Goal: Information Seeking & Learning: Understand process/instructions

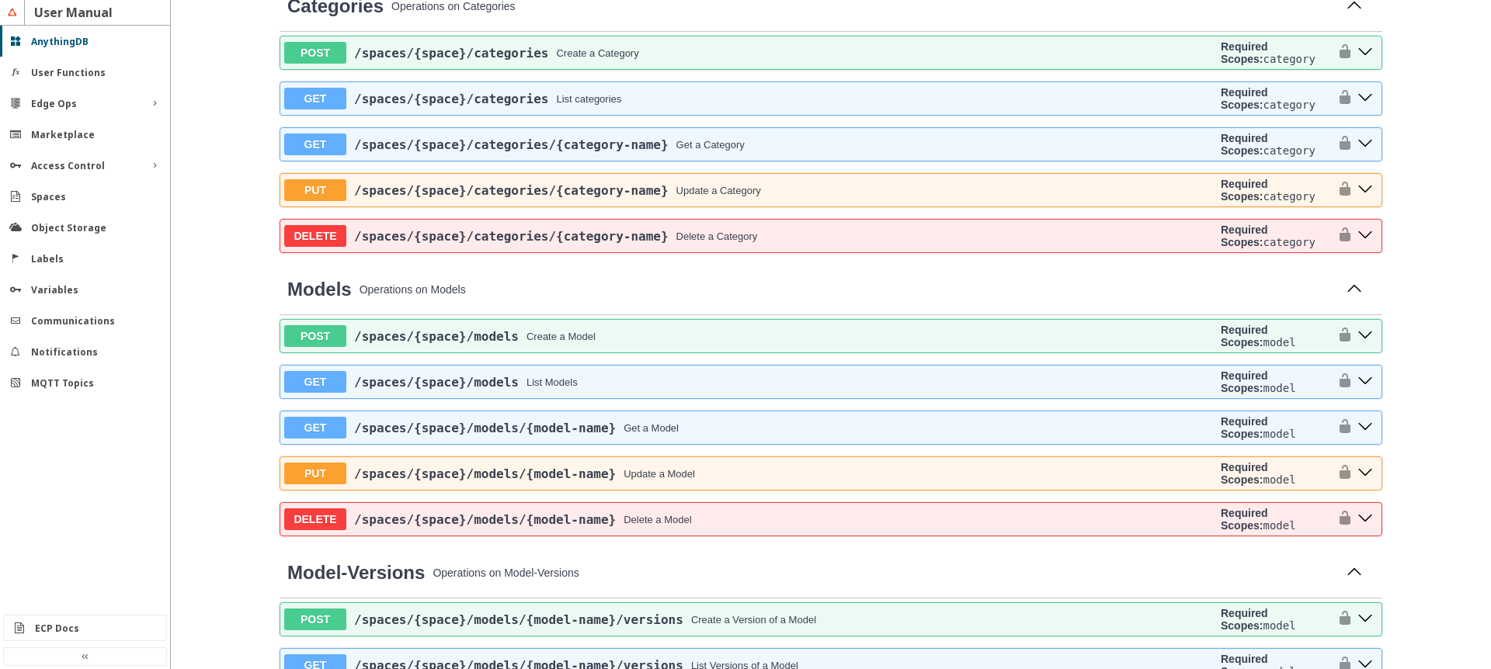
scroll to position [186, 0]
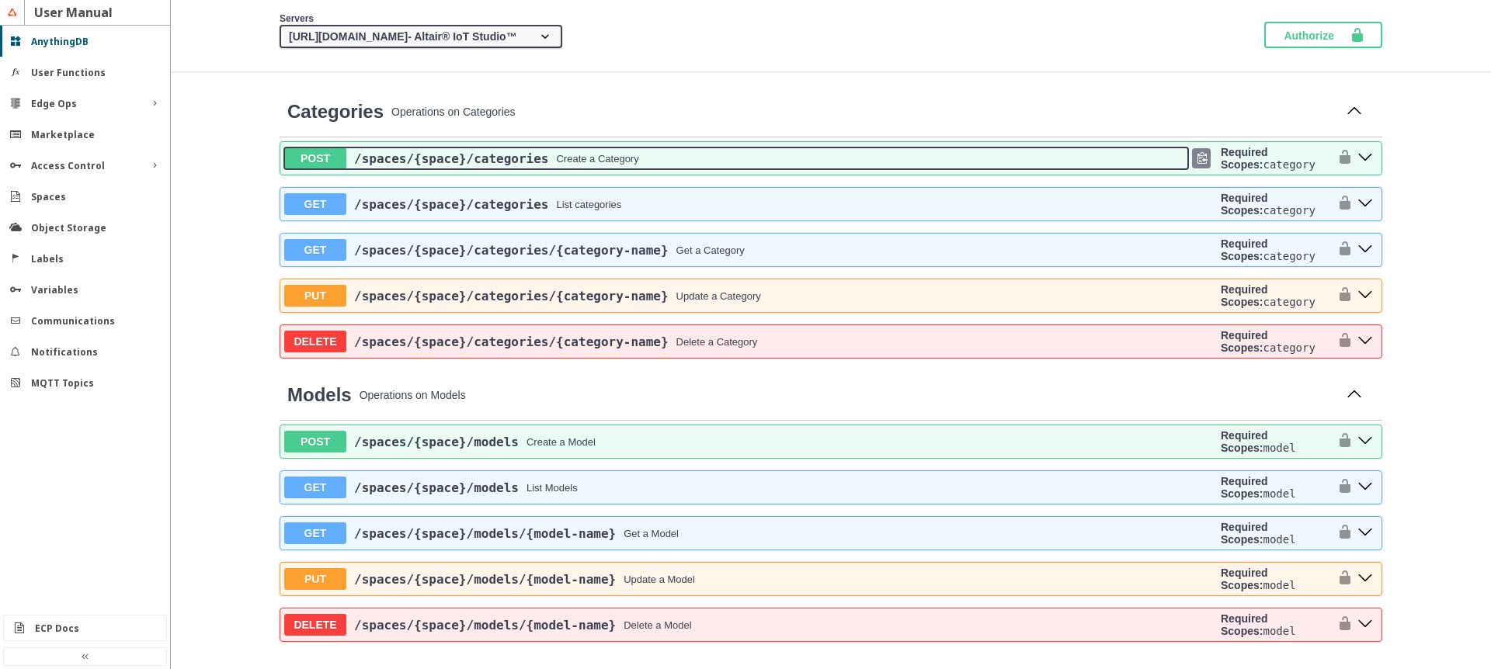
click at [822, 154] on div "/spaces /{space} /categories Create a Category" at bounding box center [767, 158] width 842 height 15
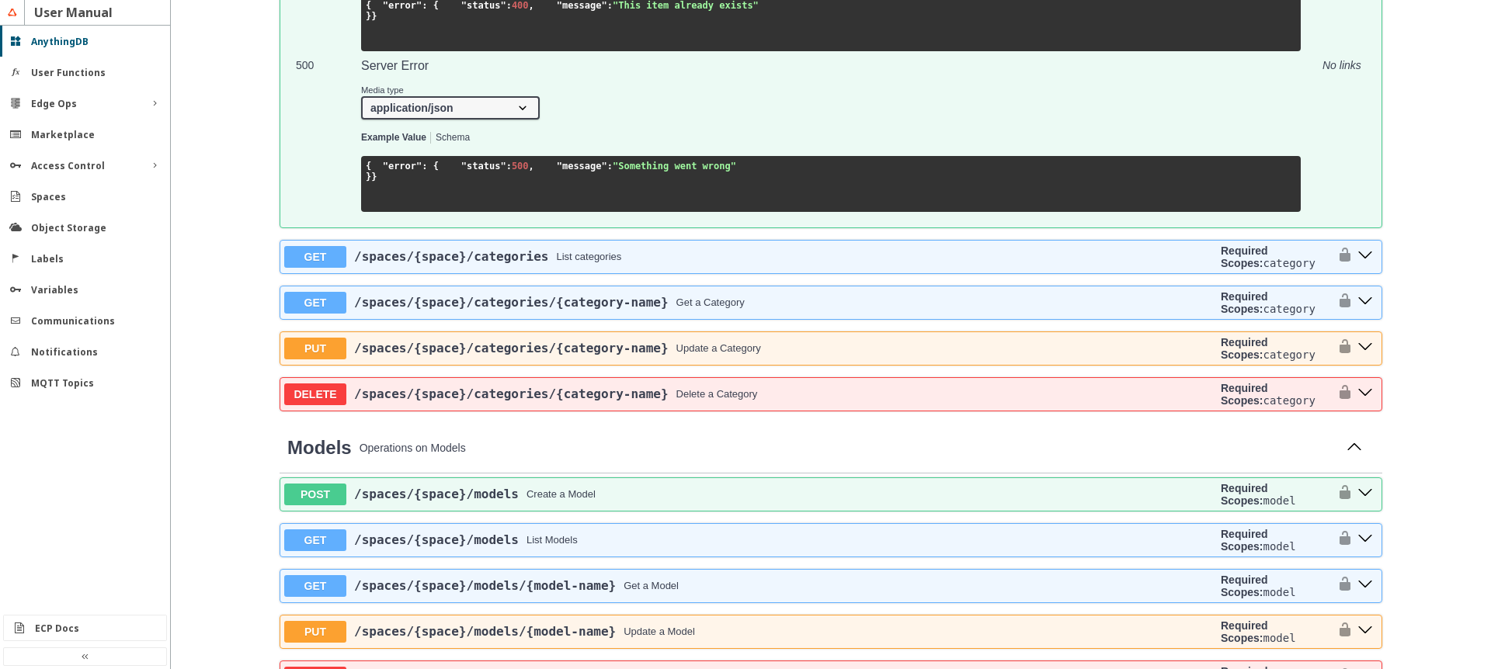
scroll to position [1677, 0]
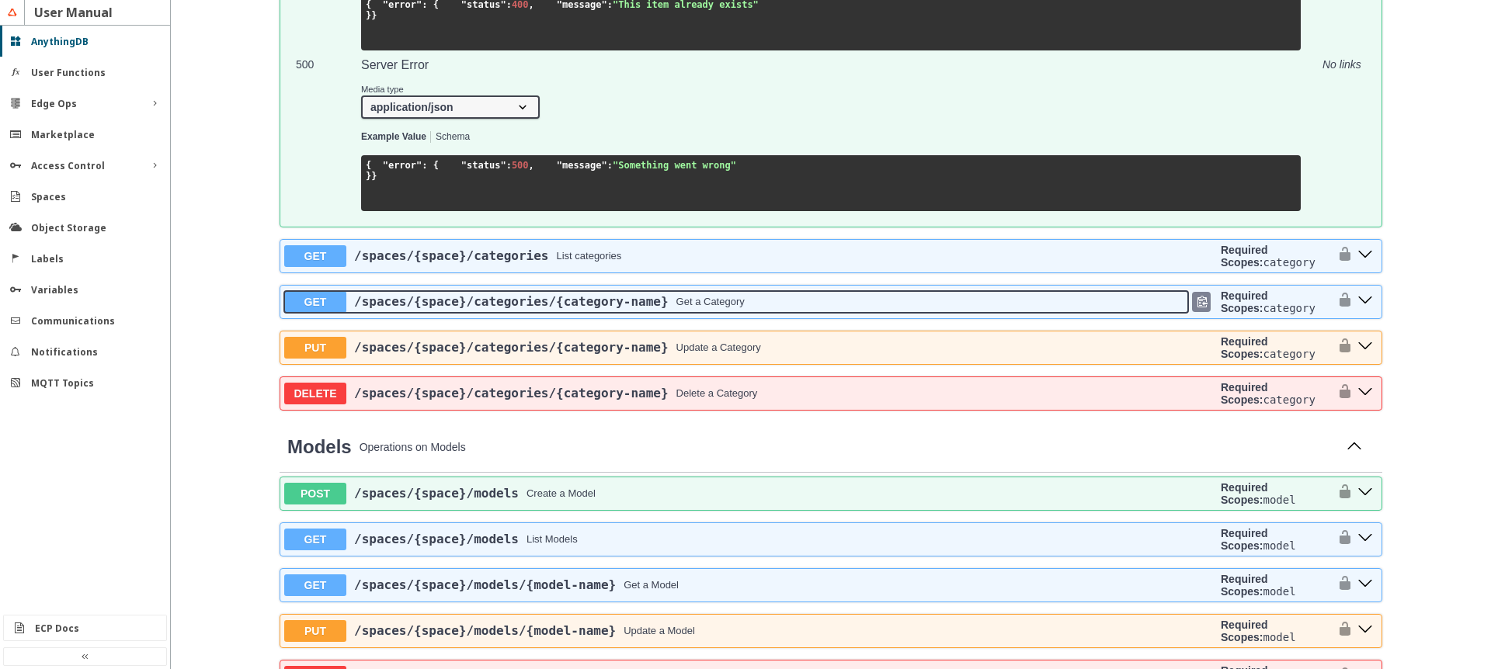
click at [919, 309] on div "/spaces /{space} /categories /{category-name} Get a Category" at bounding box center [767, 301] width 842 height 15
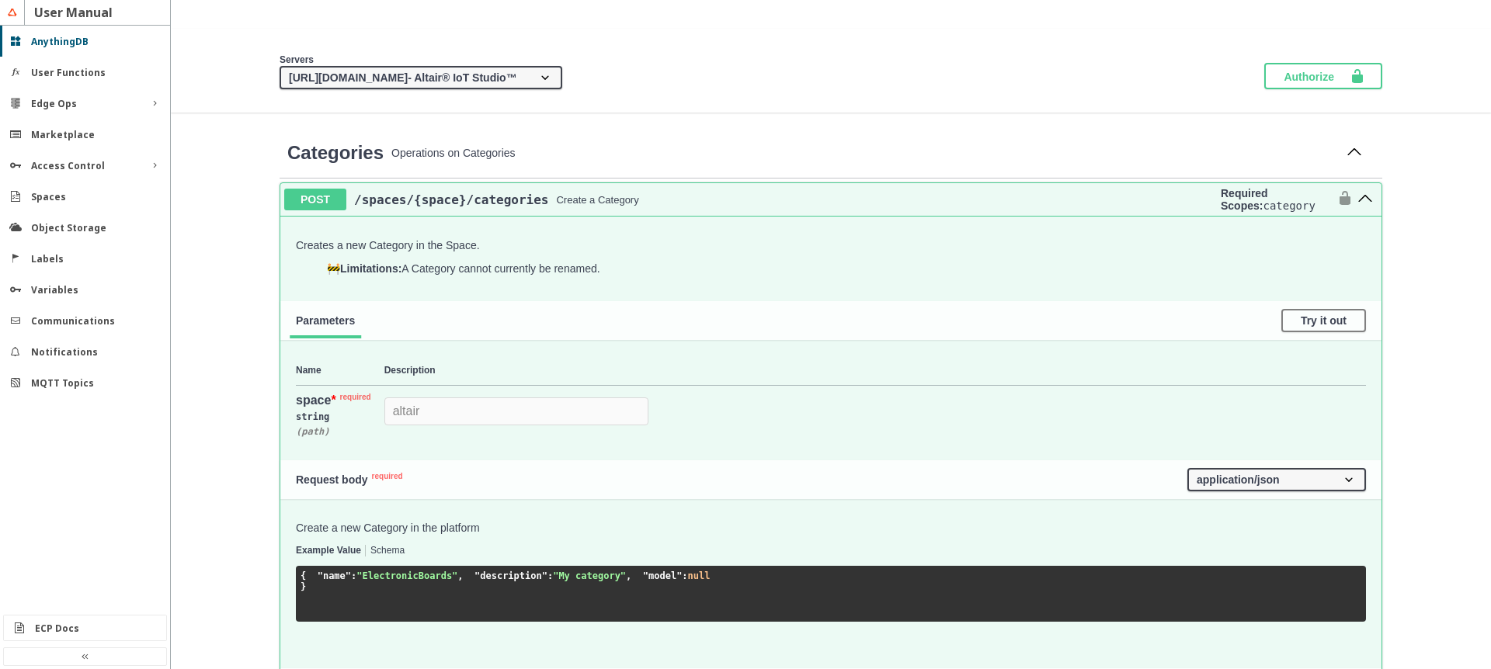
scroll to position [186, 0]
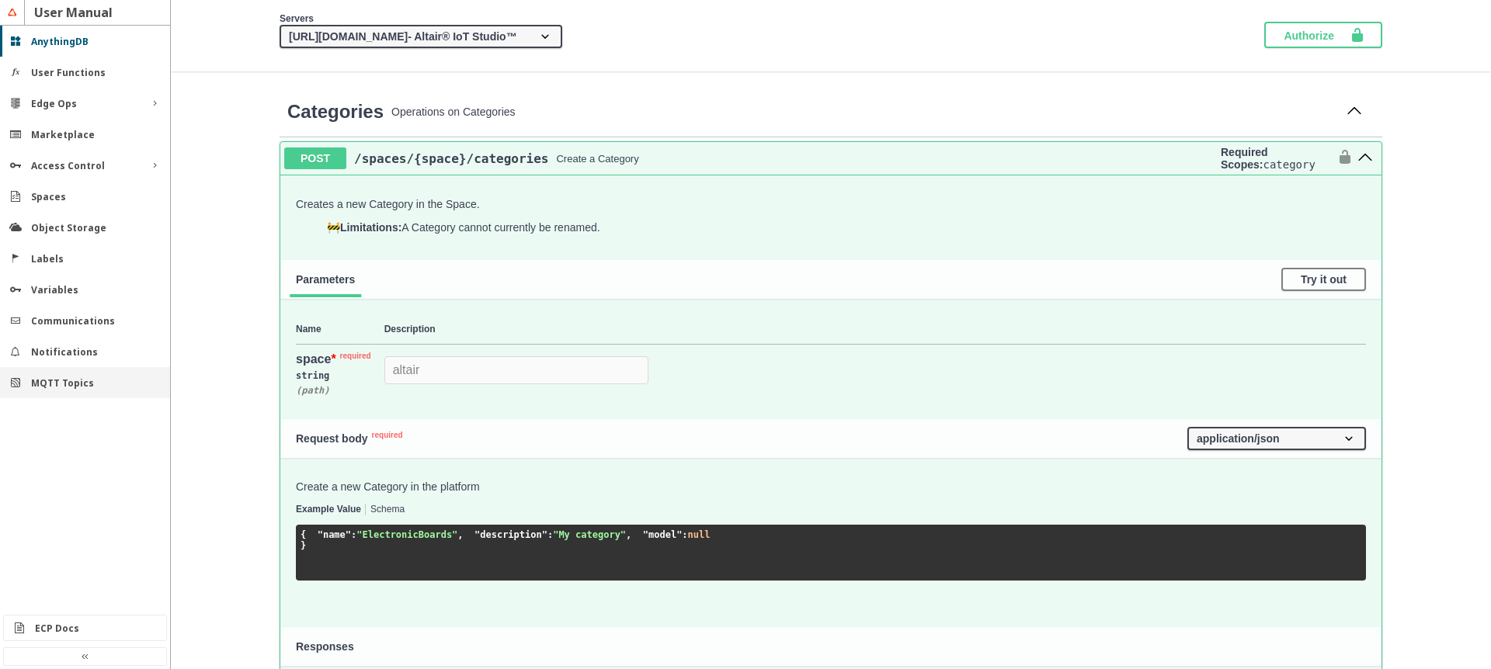
click at [62, 374] on div "MQTT Topics" at bounding box center [85, 382] width 170 height 31
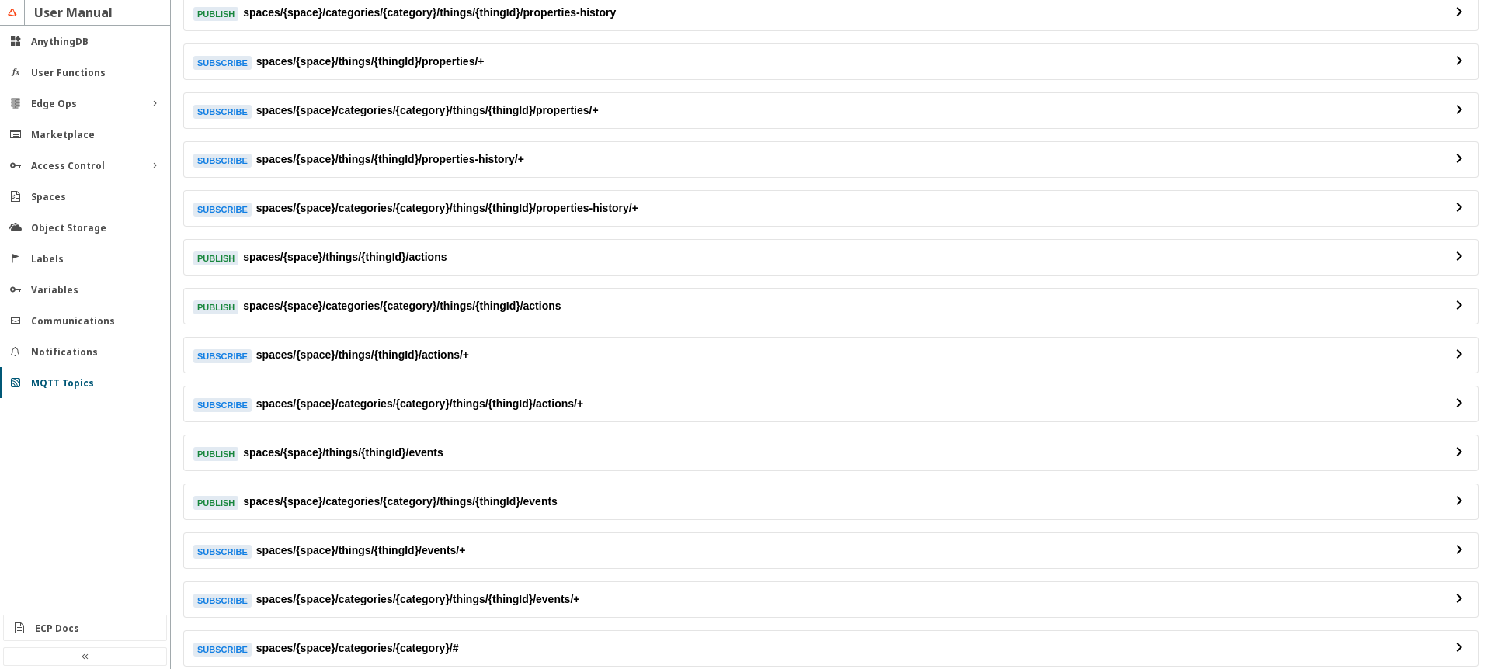
scroll to position [373, 0]
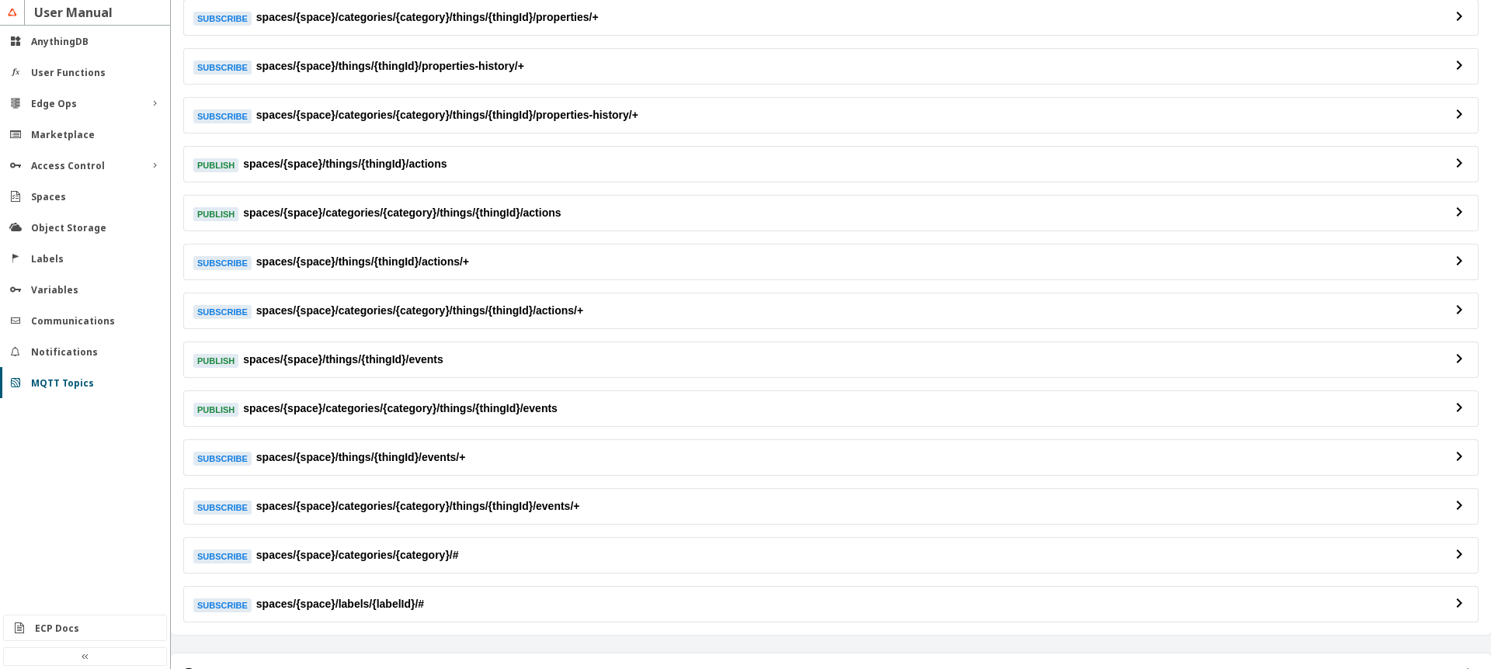
click at [435, 559] on span "spaces/{space}/categories/{category}/#" at bounding box center [357, 555] width 203 height 16
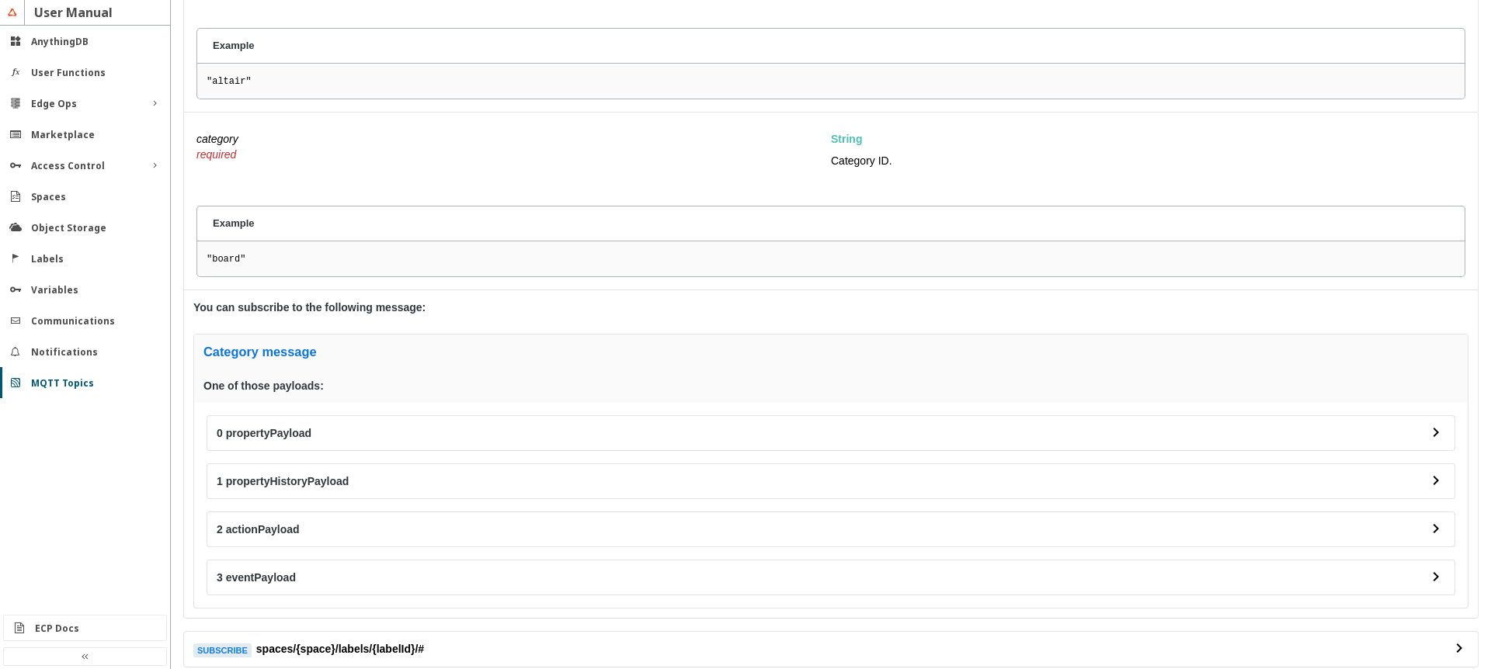
scroll to position [1118, 0]
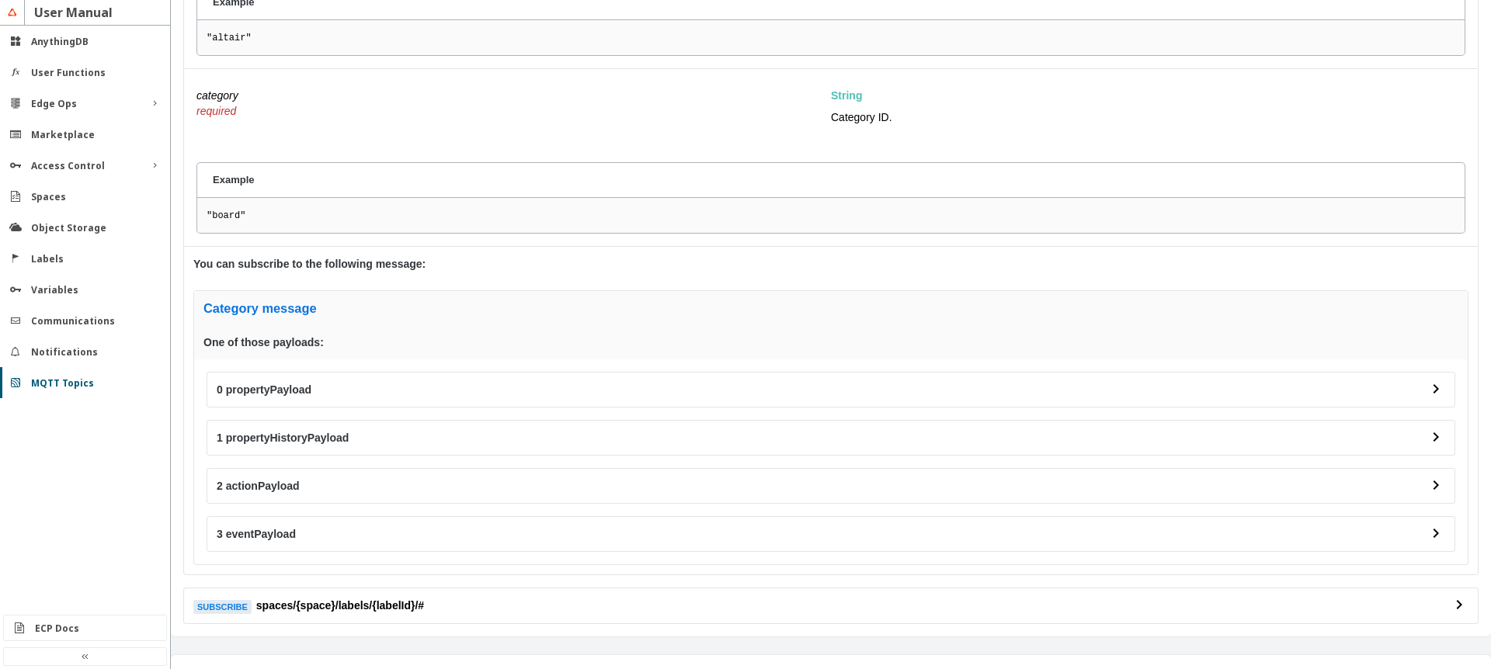
click at [301, 395] on h4 "0 propertyPayload" at bounding box center [822, 390] width 1210 height 16
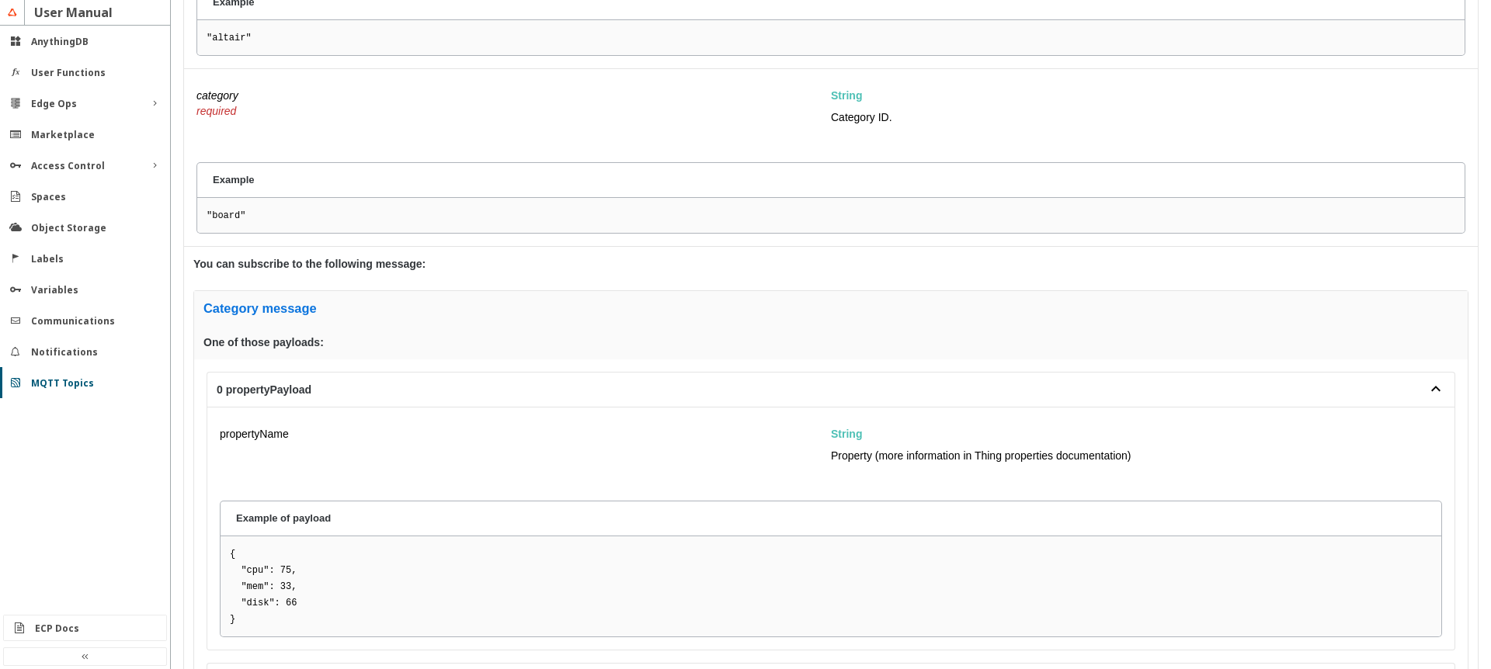
click at [301, 395] on h4 "0 propertyPayload" at bounding box center [822, 390] width 1210 height 16
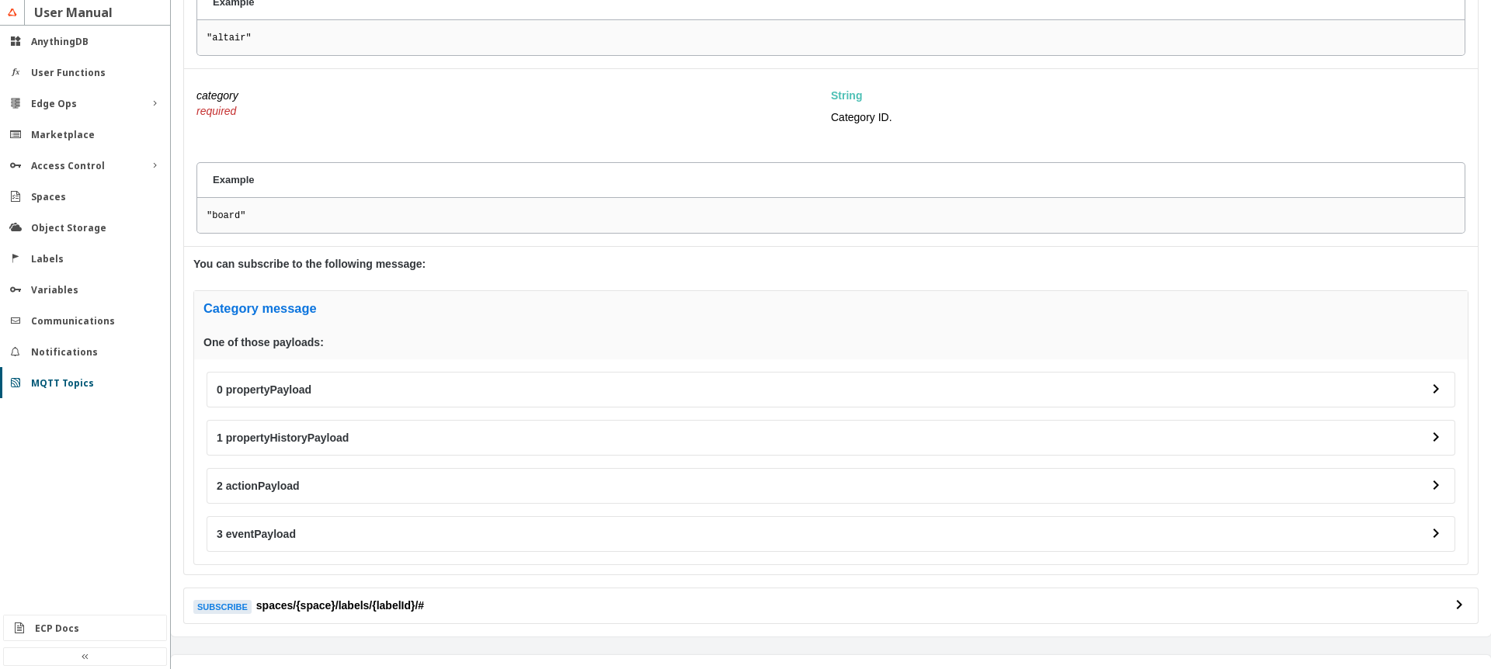
click at [284, 441] on h4 "1 propertyHistoryPayload" at bounding box center [822, 438] width 1210 height 16
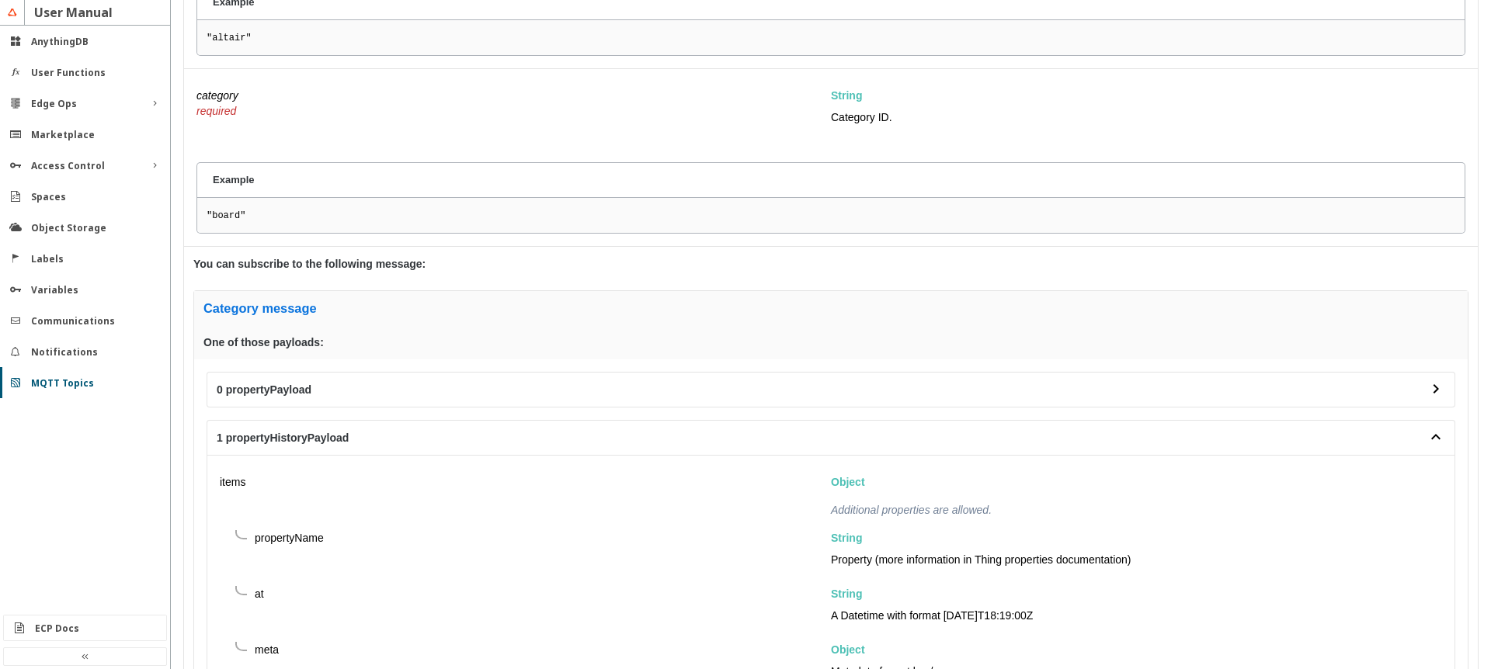
click at [291, 435] on h4 "1 propertyHistoryPayload" at bounding box center [822, 438] width 1210 height 16
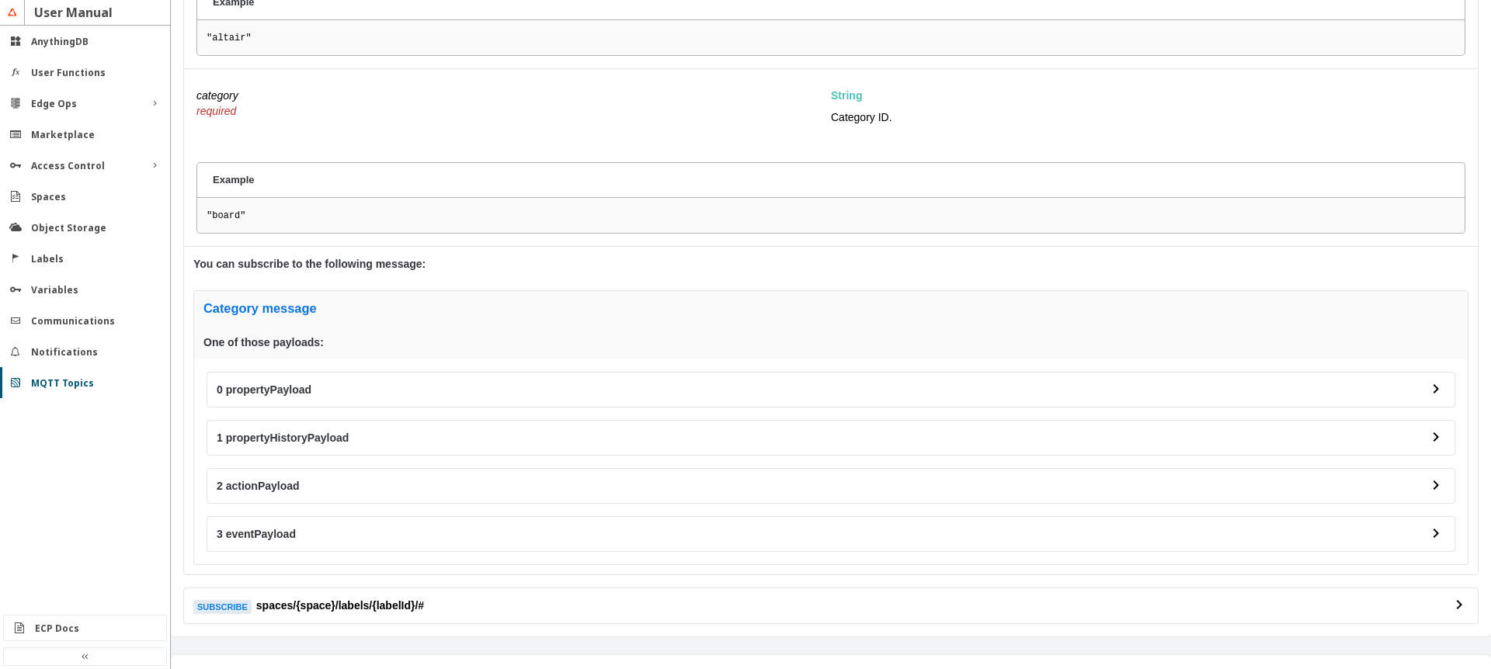
click at [256, 493] on h4 "2 actionPayload" at bounding box center [822, 486] width 1210 height 16
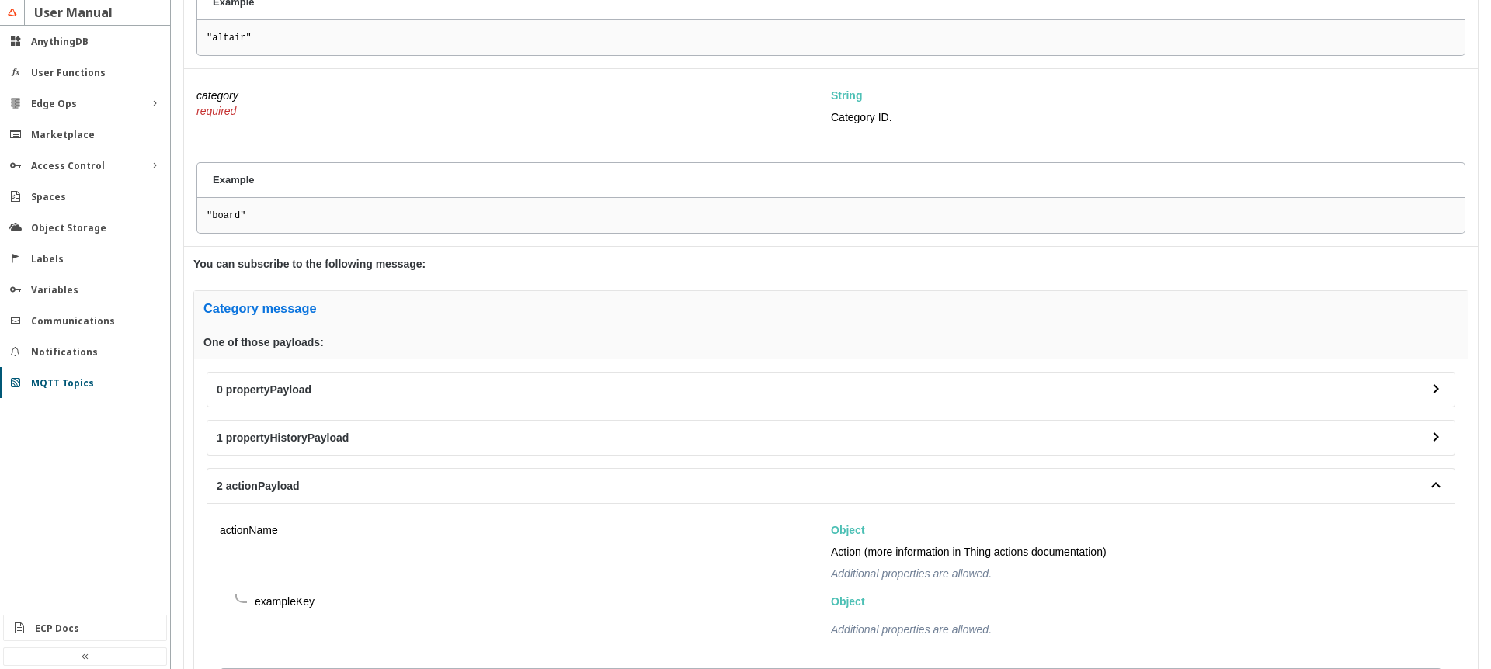
click at [259, 490] on h4 "2 actionPayload" at bounding box center [822, 486] width 1210 height 16
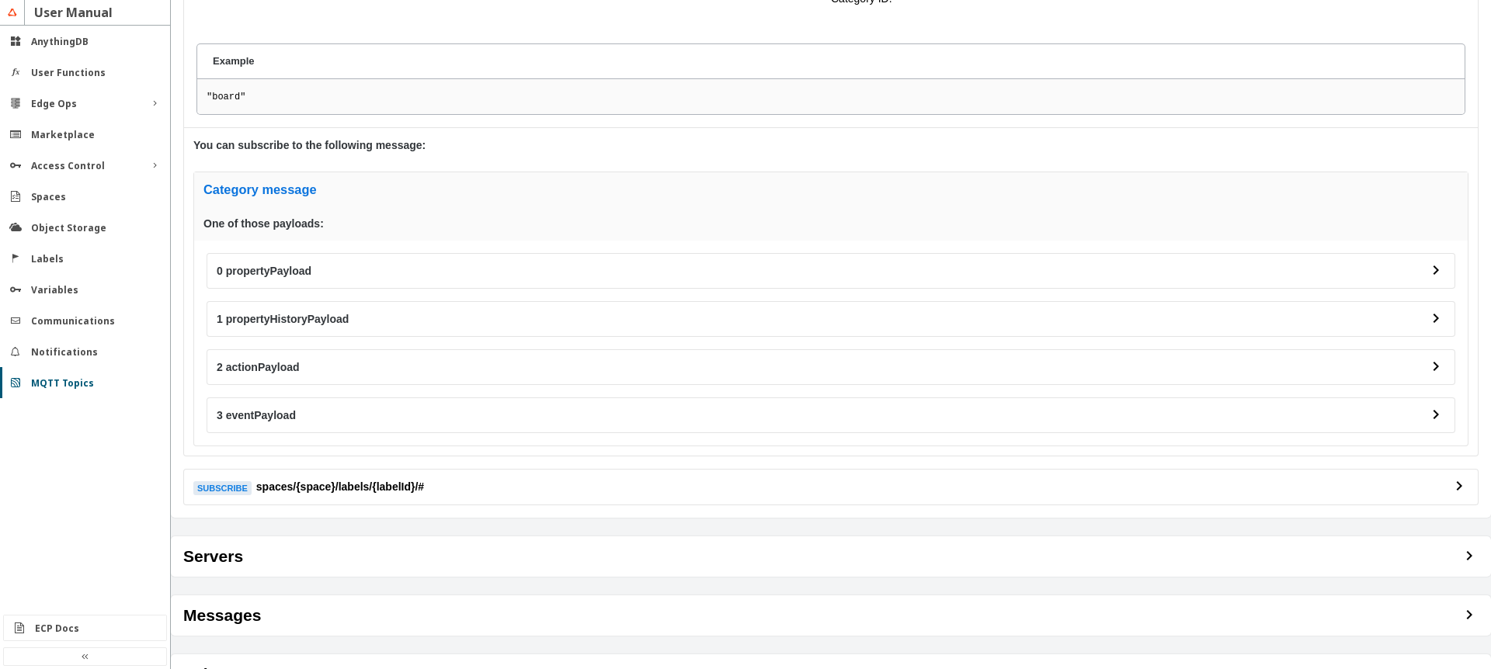
scroll to position [1263, 0]
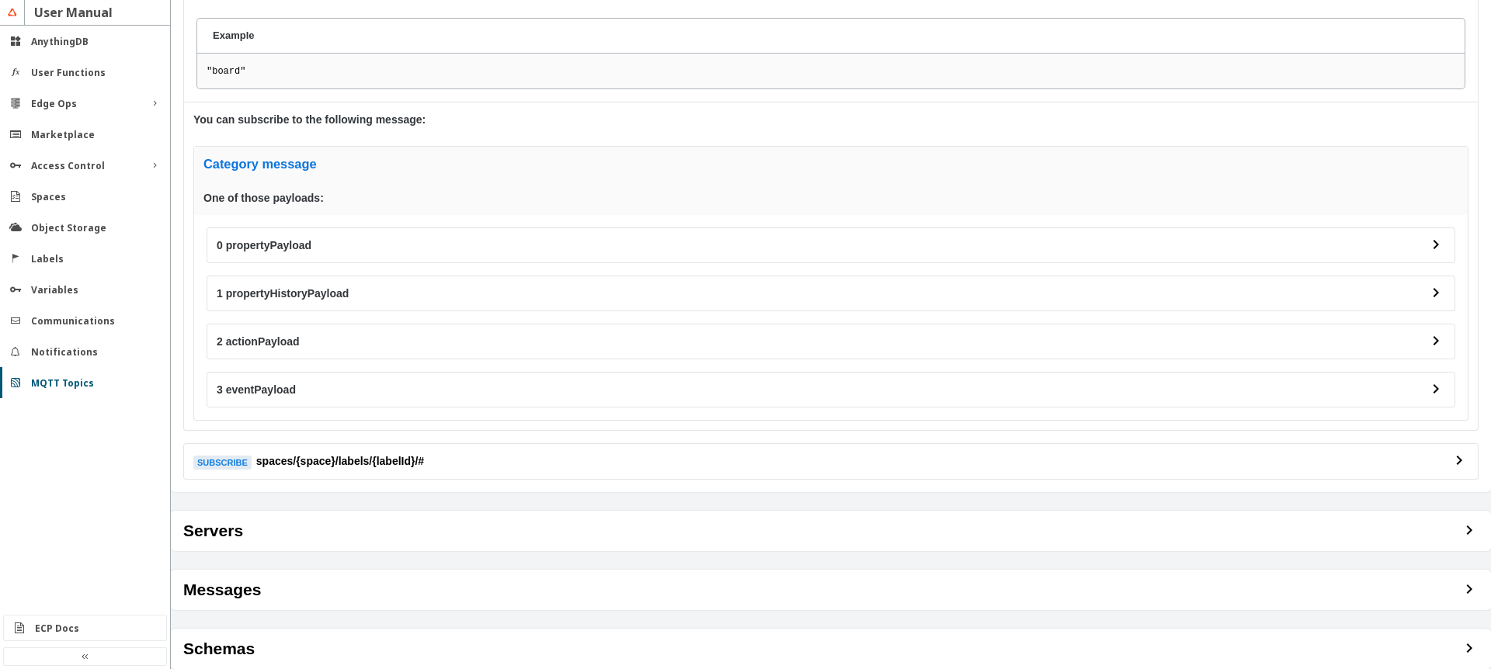
click at [296, 390] on h4 "3 eventPayload" at bounding box center [822, 390] width 1210 height 16
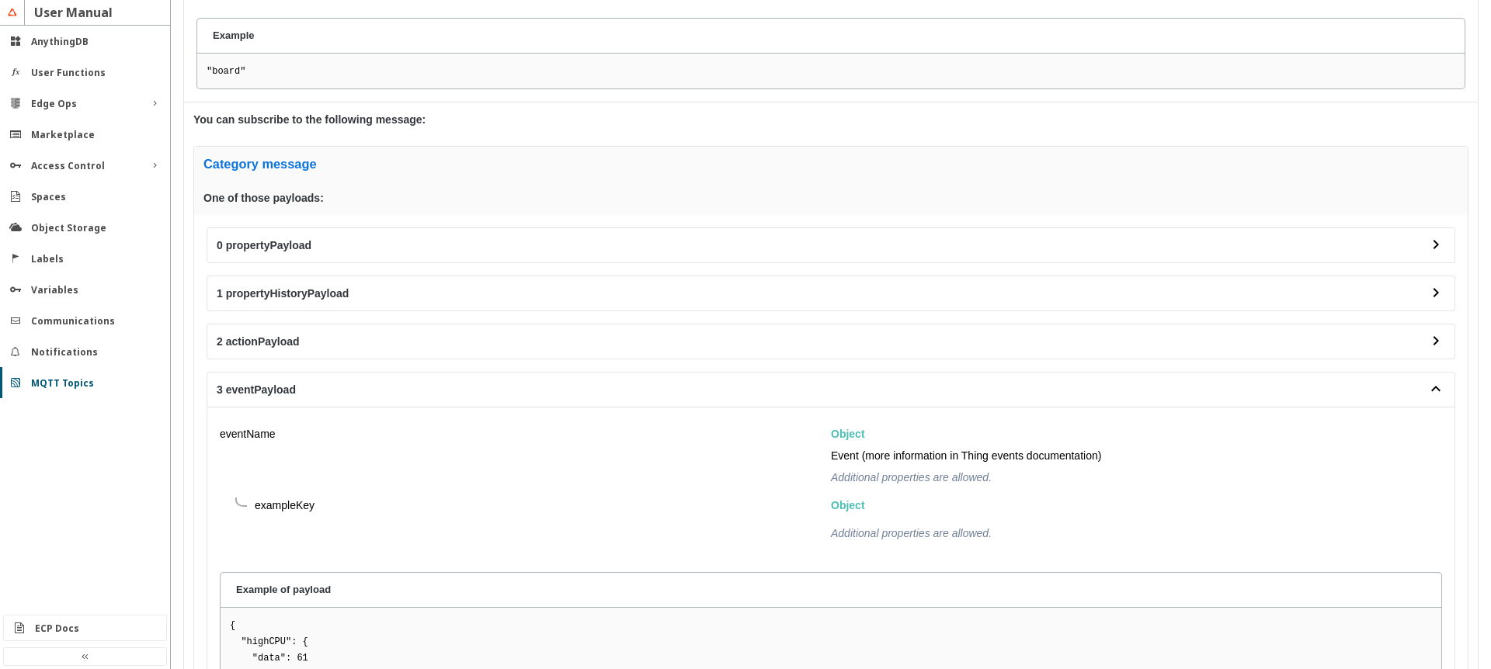
click at [296, 390] on h4 "3 eventPayload" at bounding box center [822, 390] width 1210 height 16
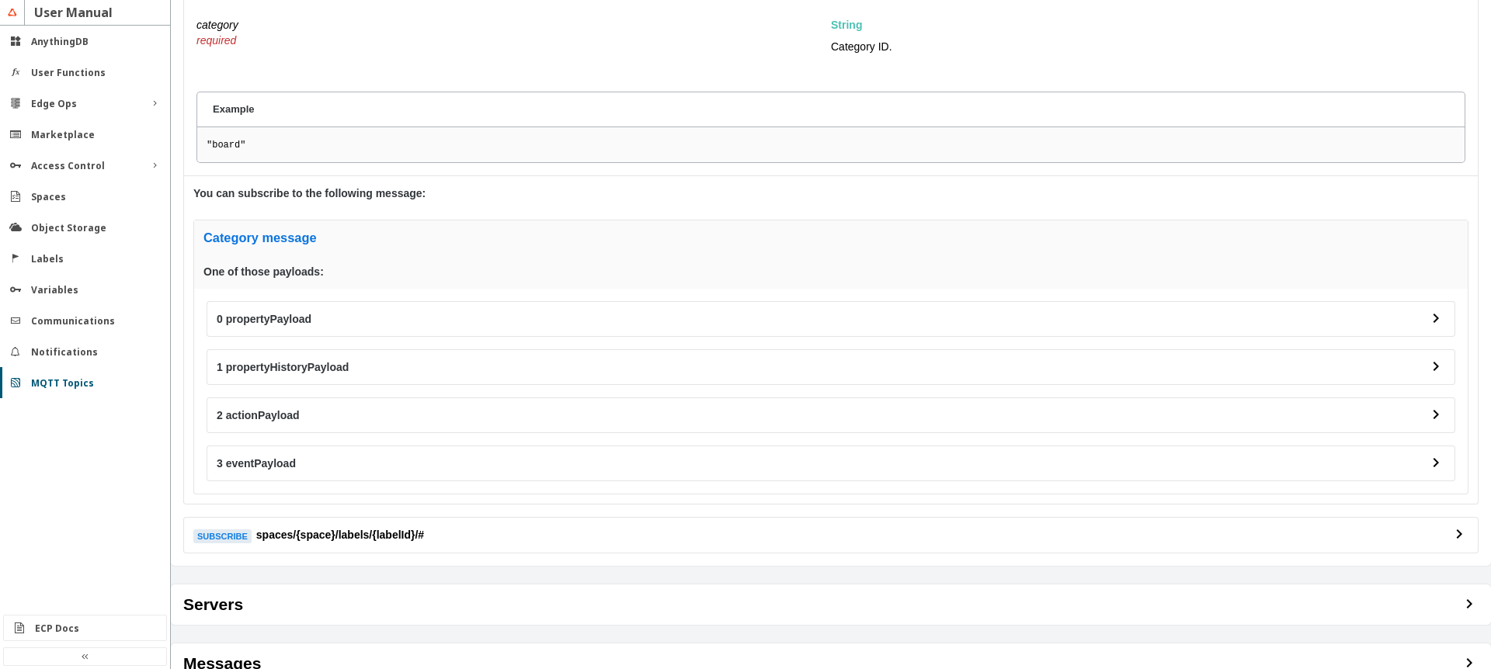
scroll to position [1076, 0]
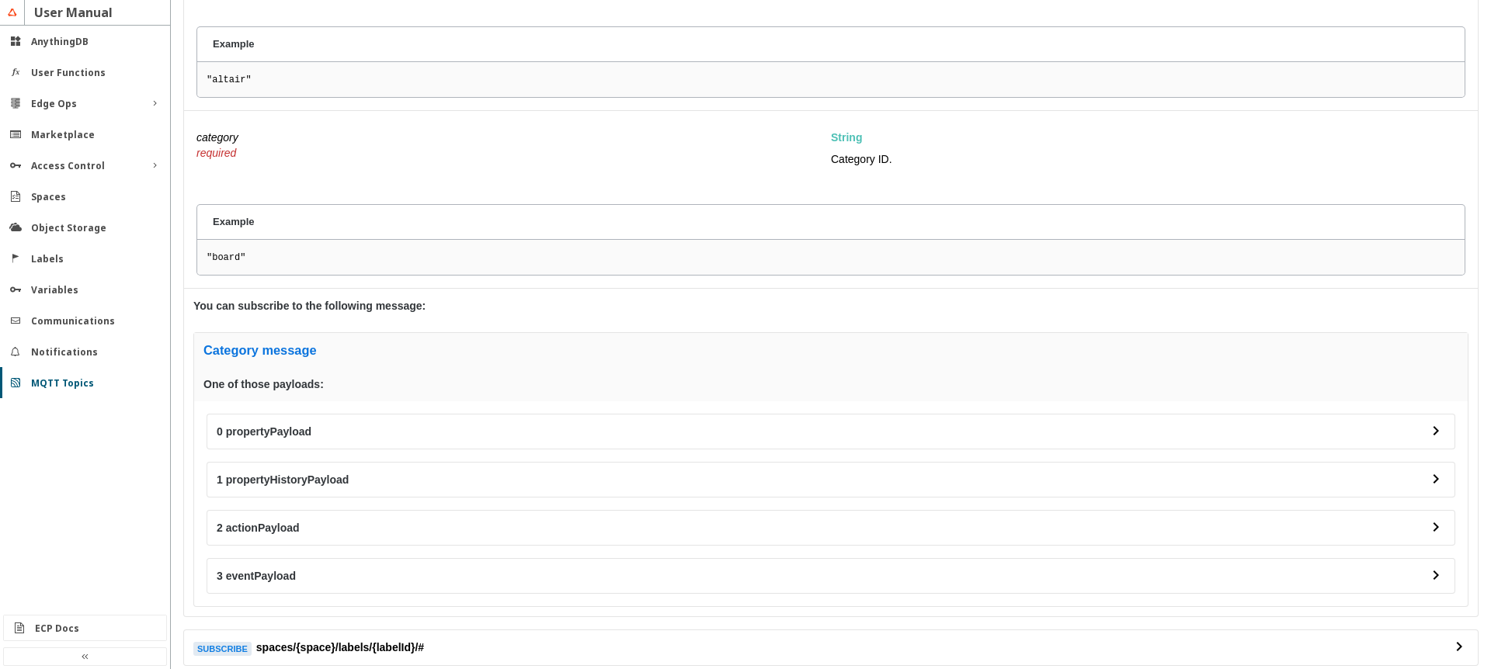
click at [298, 351] on h3 "Category message" at bounding box center [831, 350] width 1274 height 34
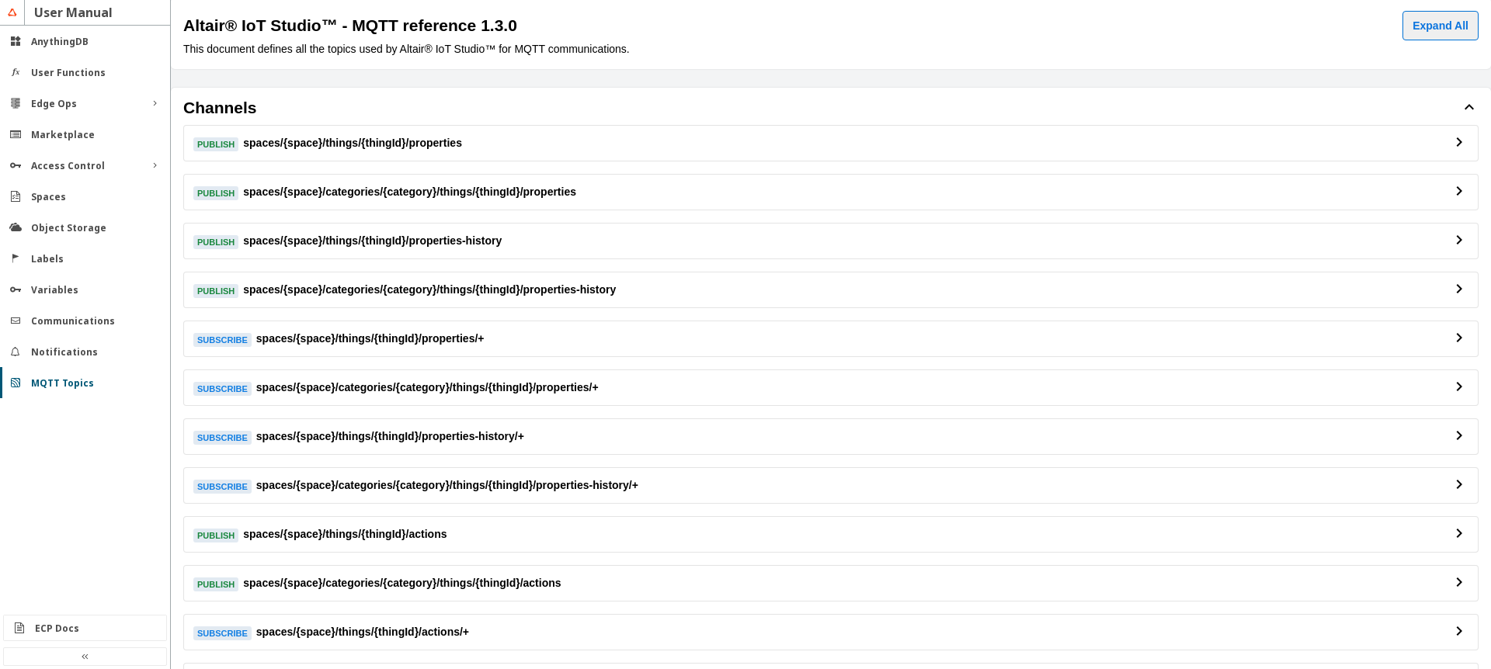
scroll to position [0, 0]
